Goal: Navigation & Orientation: Understand site structure

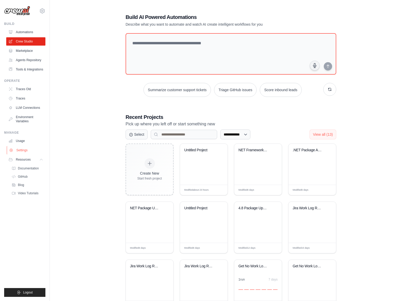
click at [27, 151] on link "Settings" at bounding box center [26, 150] width 39 height 8
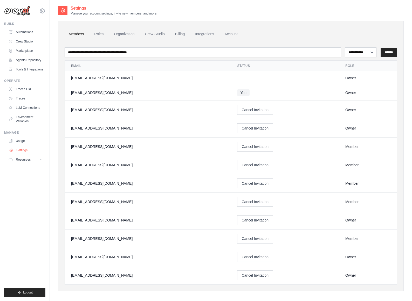
click at [32, 150] on link "Settings" at bounding box center [26, 150] width 39 height 8
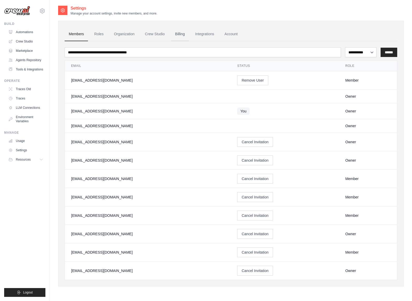
click at [176, 33] on link "Billing" at bounding box center [180, 34] width 18 height 14
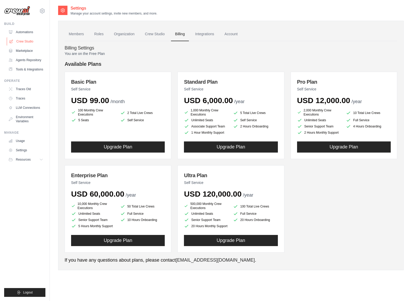
click at [30, 45] on link "Crew Studio" at bounding box center [26, 41] width 39 height 8
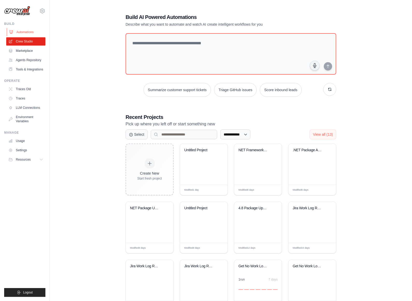
click at [33, 34] on link "Automations" at bounding box center [26, 32] width 39 height 8
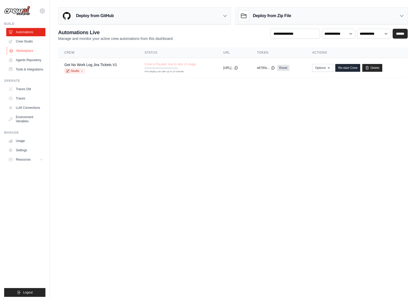
click at [22, 51] on link "Marketplace" at bounding box center [26, 51] width 39 height 8
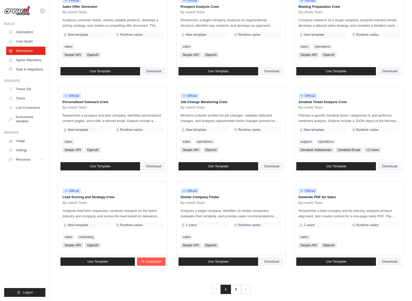
scroll to position [179, 0]
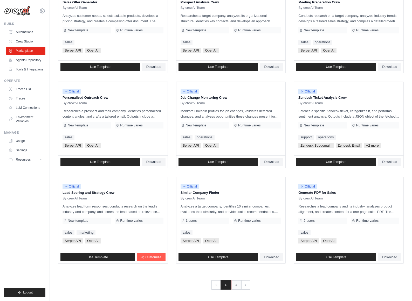
click at [233, 283] on link "2" at bounding box center [236, 285] width 10 height 9
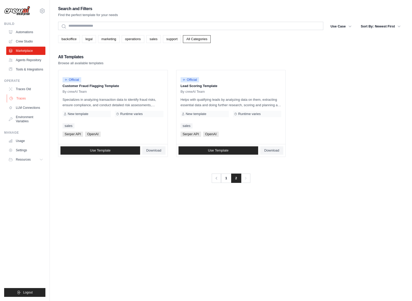
click at [27, 97] on link "Traces" at bounding box center [26, 98] width 39 height 8
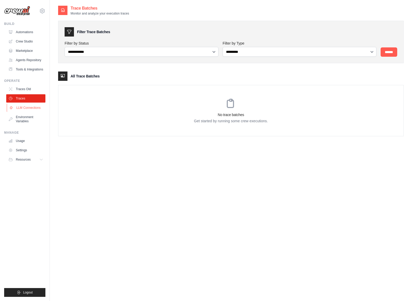
click at [27, 106] on link "LLM Connections" at bounding box center [26, 108] width 39 height 8
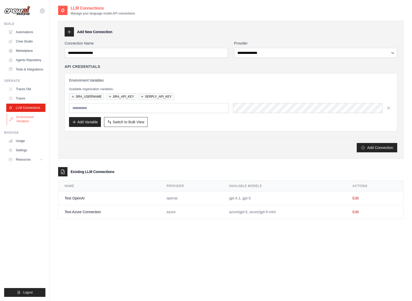
click at [29, 119] on link "Environment Variables" at bounding box center [26, 119] width 39 height 12
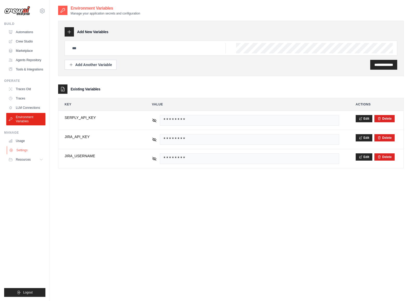
click at [20, 151] on link "Settings" at bounding box center [26, 150] width 39 height 8
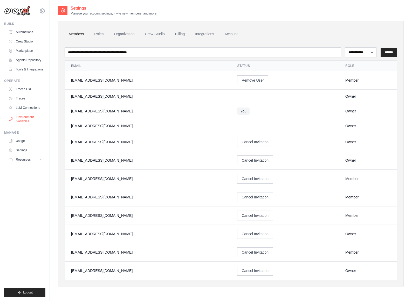
click at [27, 120] on link "Environment Variables" at bounding box center [26, 119] width 39 height 12
